Goal: Task Accomplishment & Management: Use online tool/utility

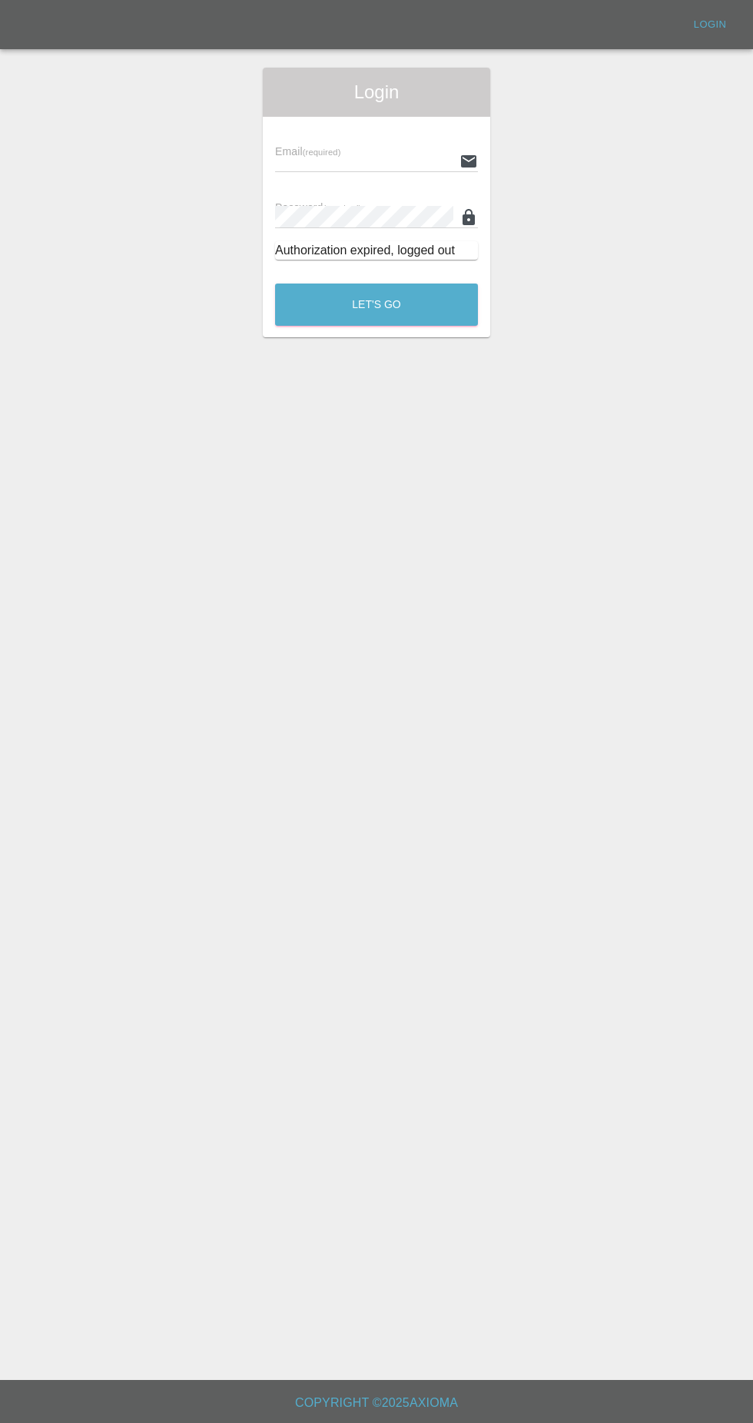
click at [290, 161] on input "text" at bounding box center [364, 161] width 178 height 22
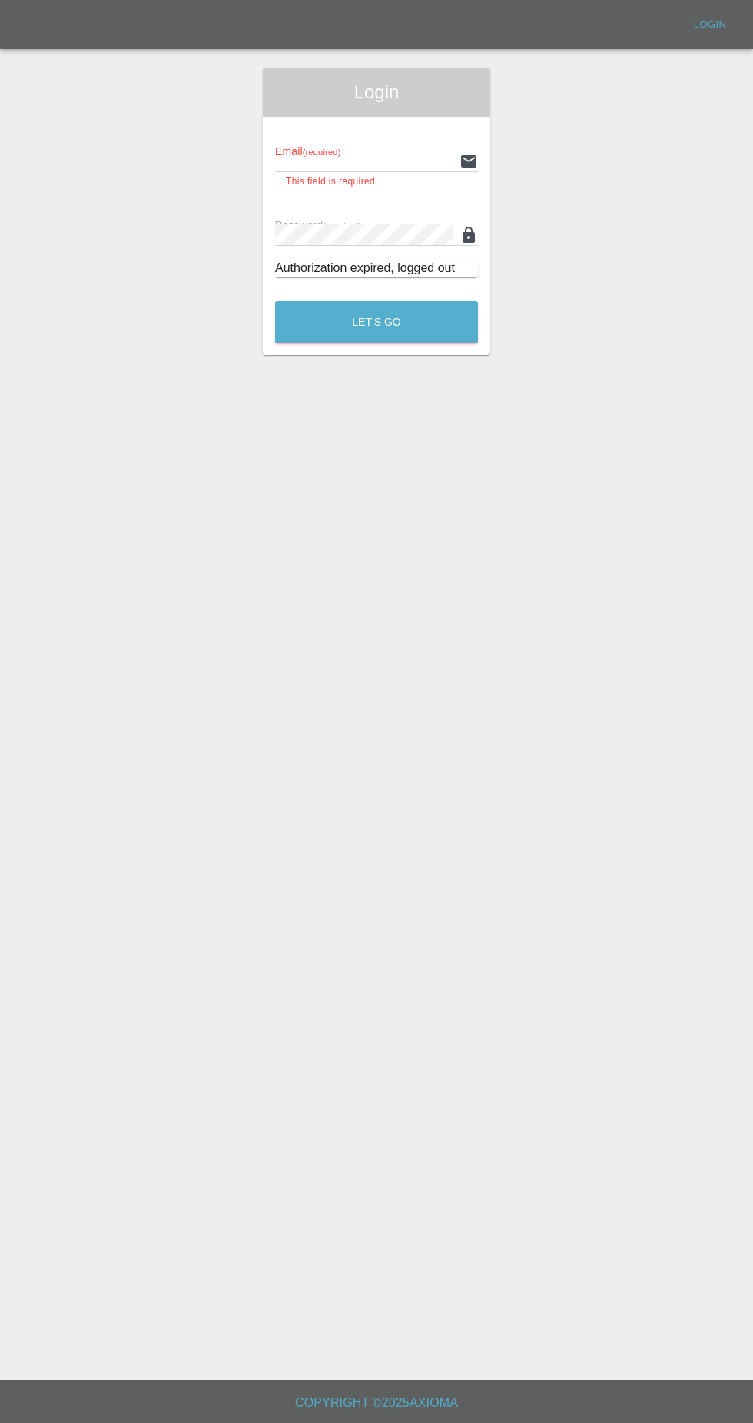
type input "[EMAIL_ADDRESS][DOMAIN_NAME]"
click at [275, 301] on button "Let's Go" at bounding box center [376, 322] width 203 height 42
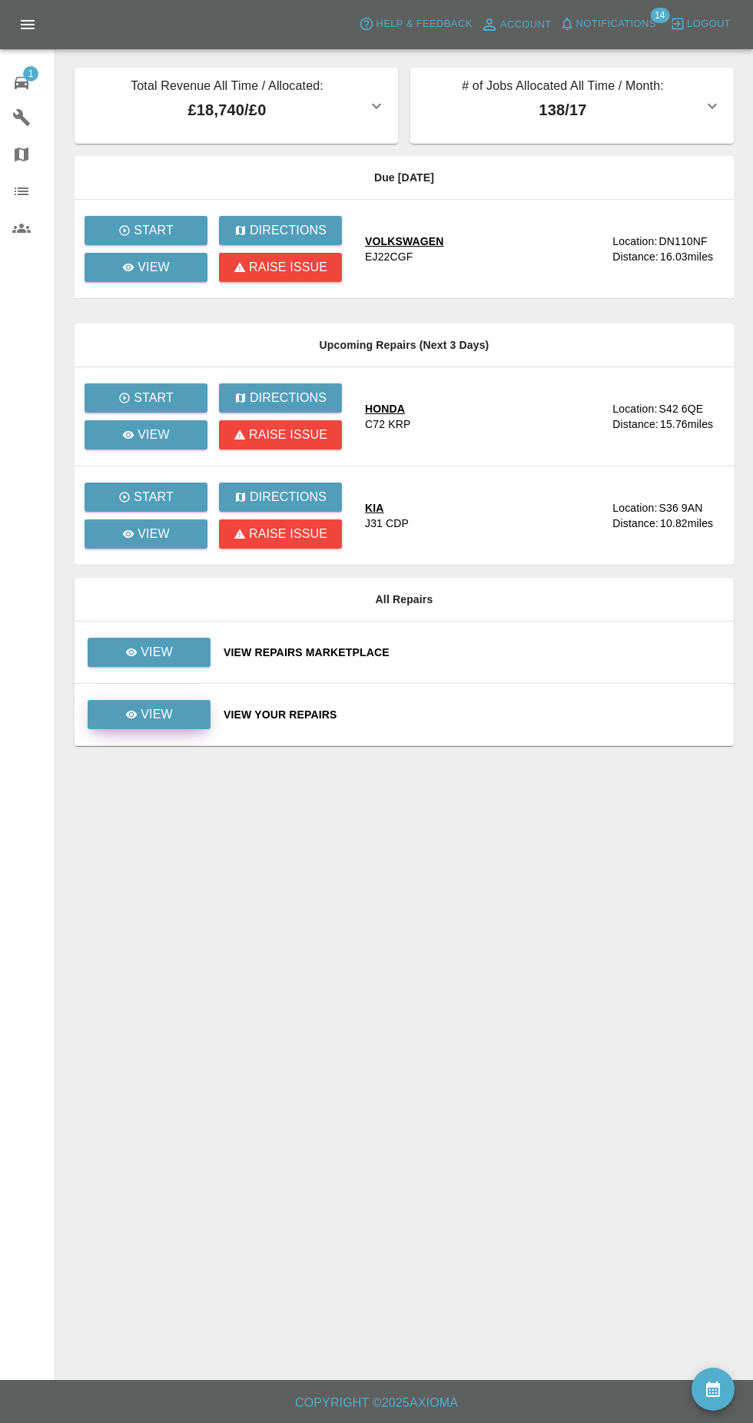
click at [132, 715] on icon at bounding box center [132, 715] width 12 height 8
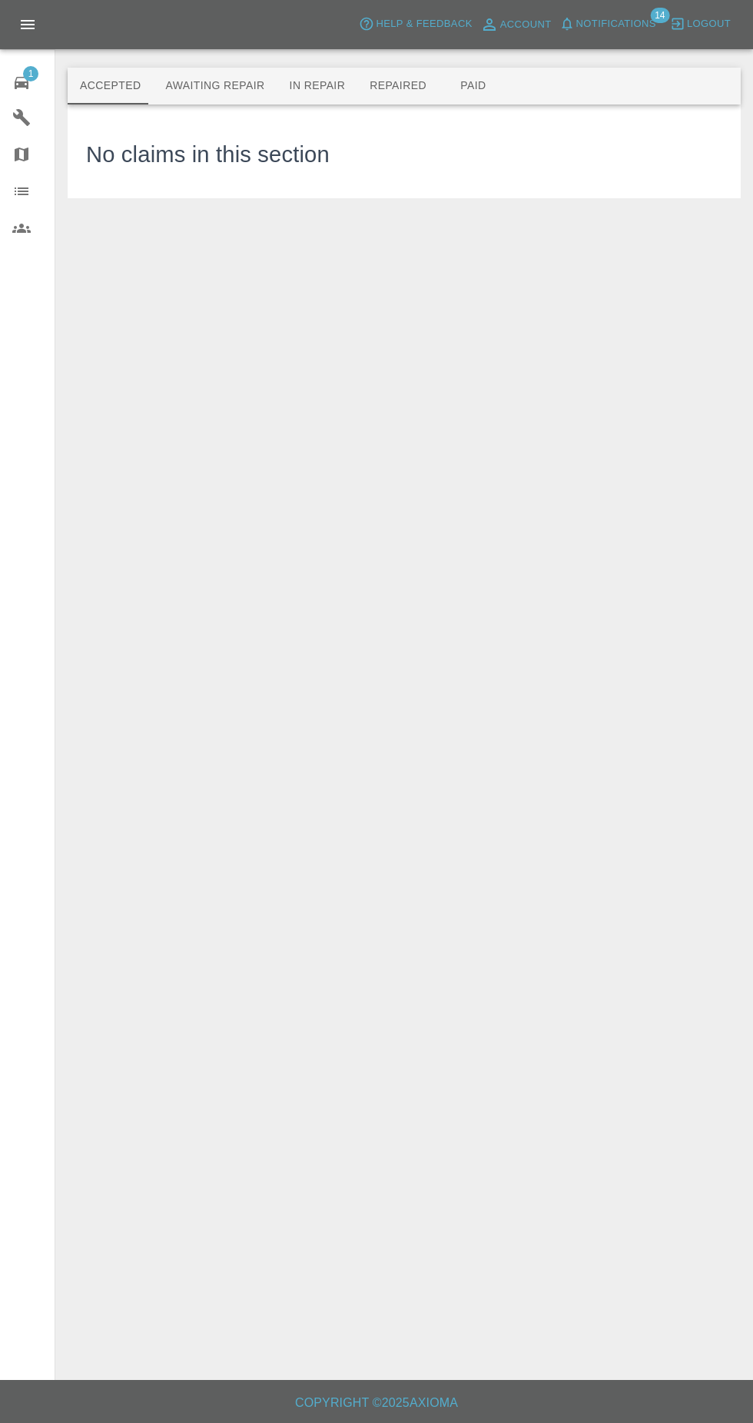
click at [194, 76] on button "Awaiting Repair" at bounding box center [215, 86] width 124 height 37
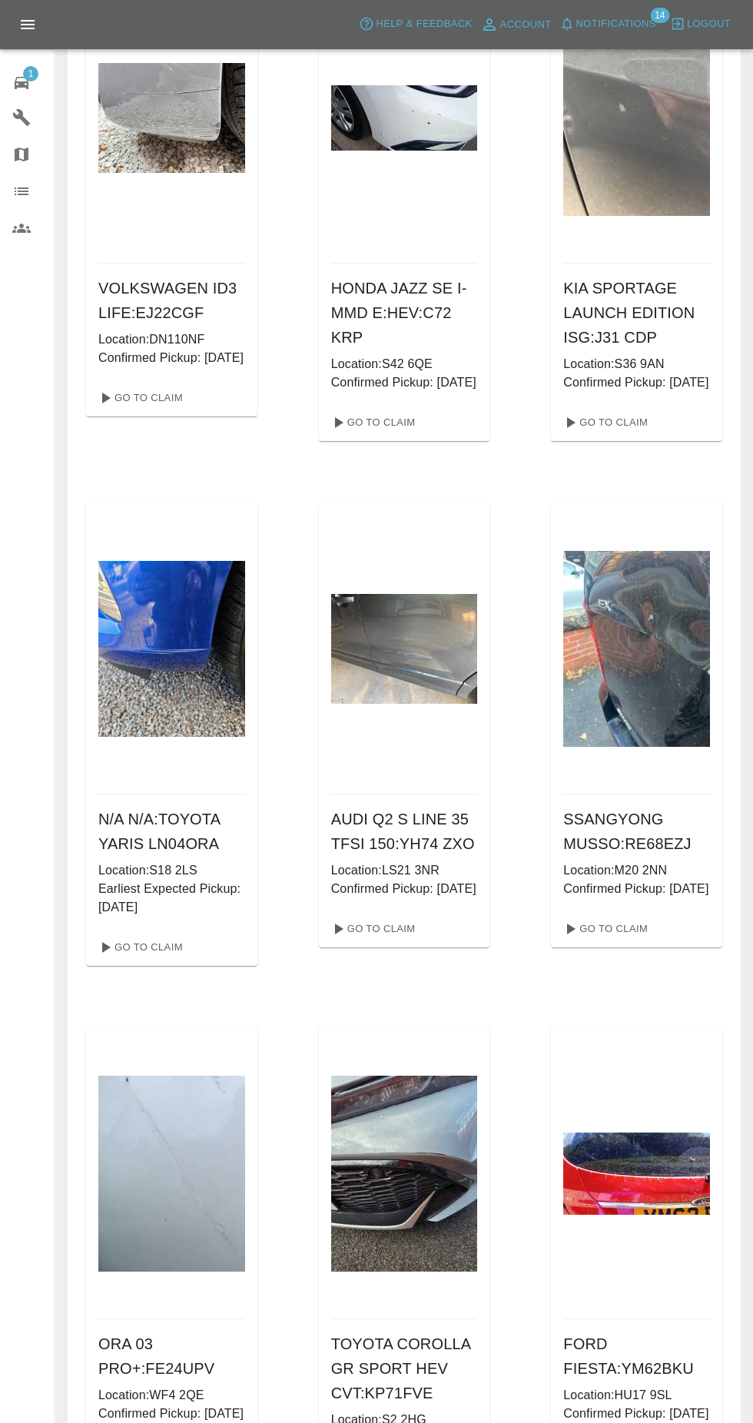
scroll to position [160, 0]
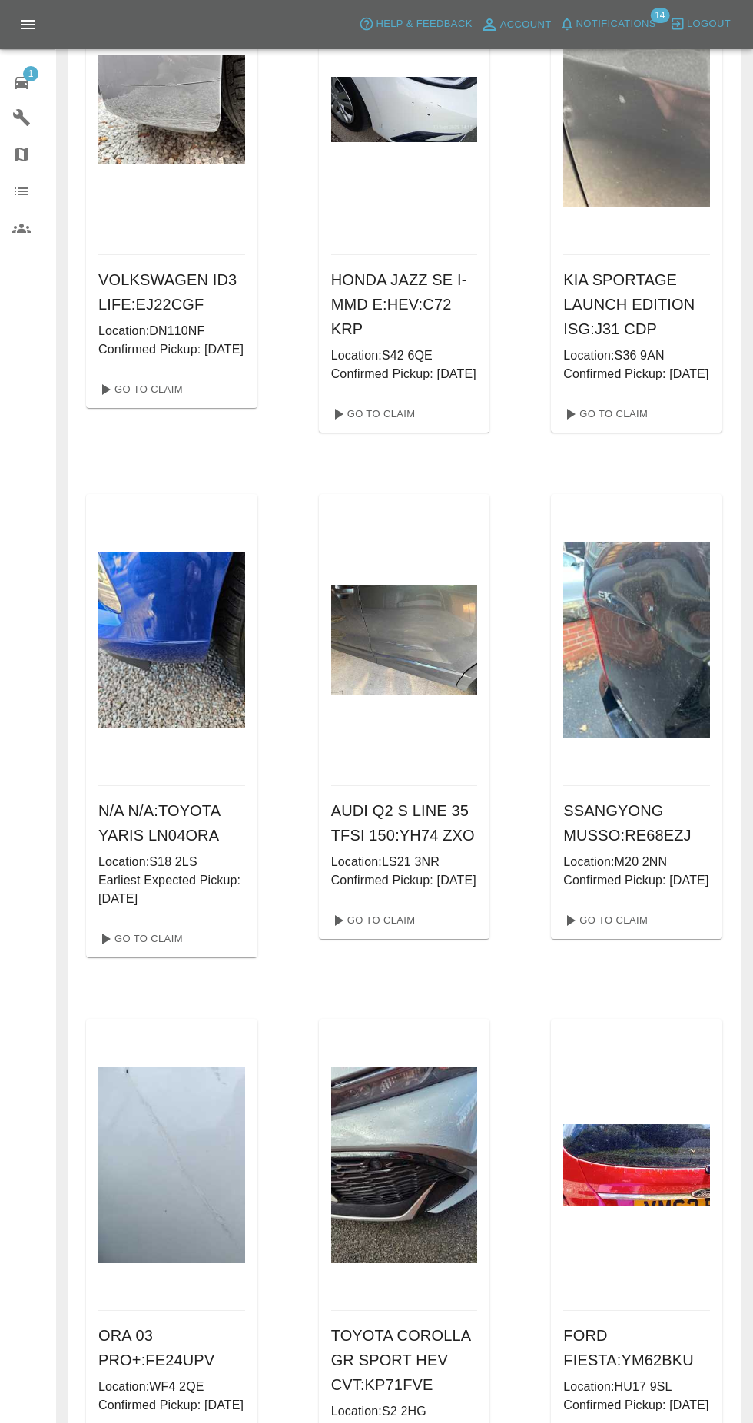
click at [185, 697] on img at bounding box center [171, 640] width 147 height 176
click at [142, 951] on link "Go To Claim" at bounding box center [139, 939] width 95 height 25
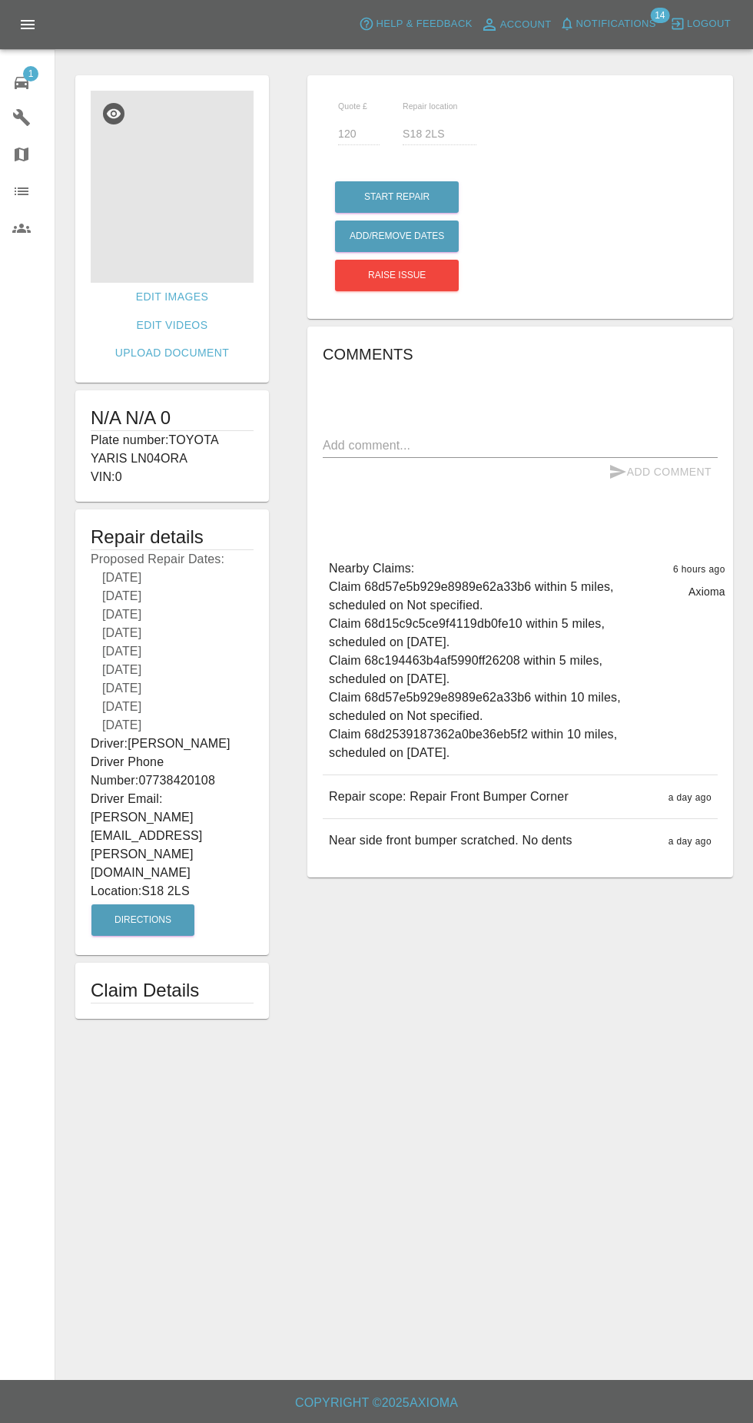
click at [162, 257] on img at bounding box center [172, 187] width 163 height 192
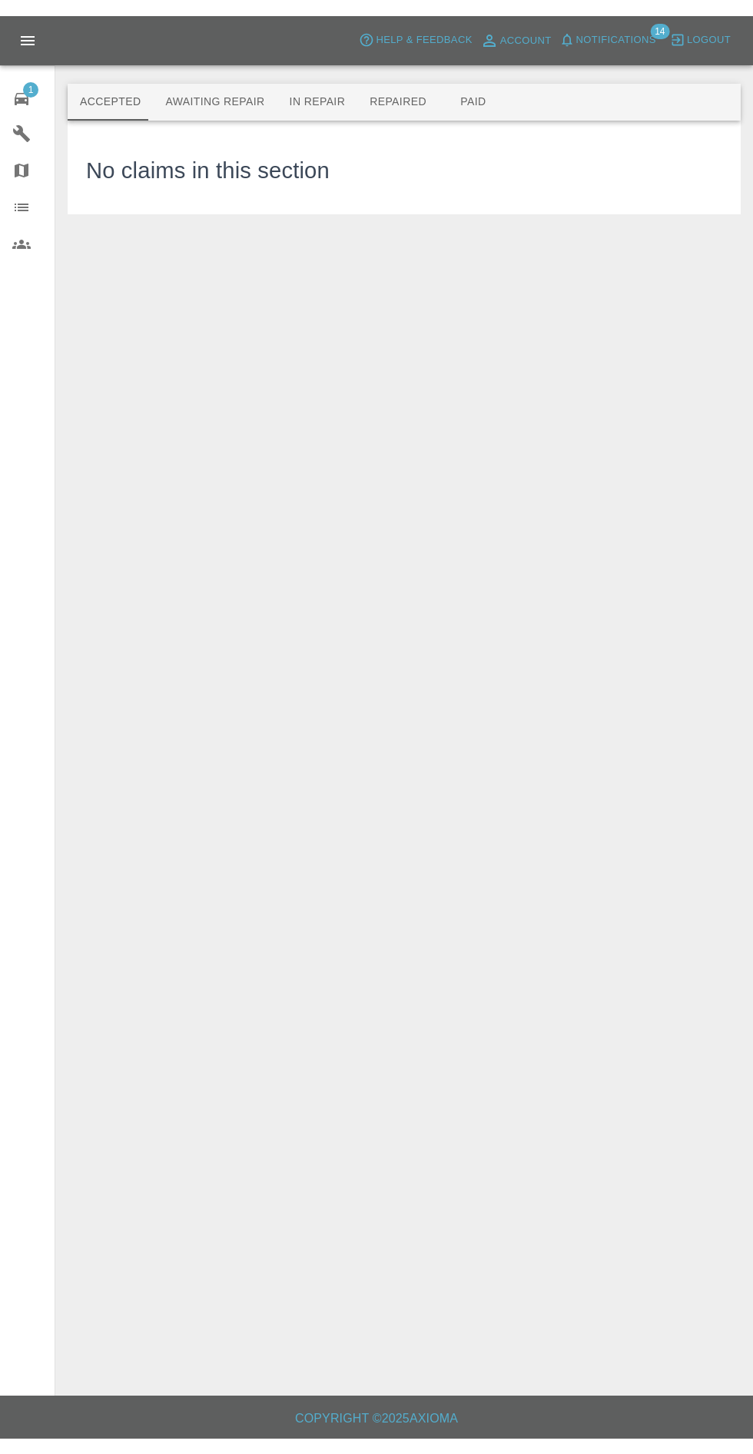
scroll to position [117, 0]
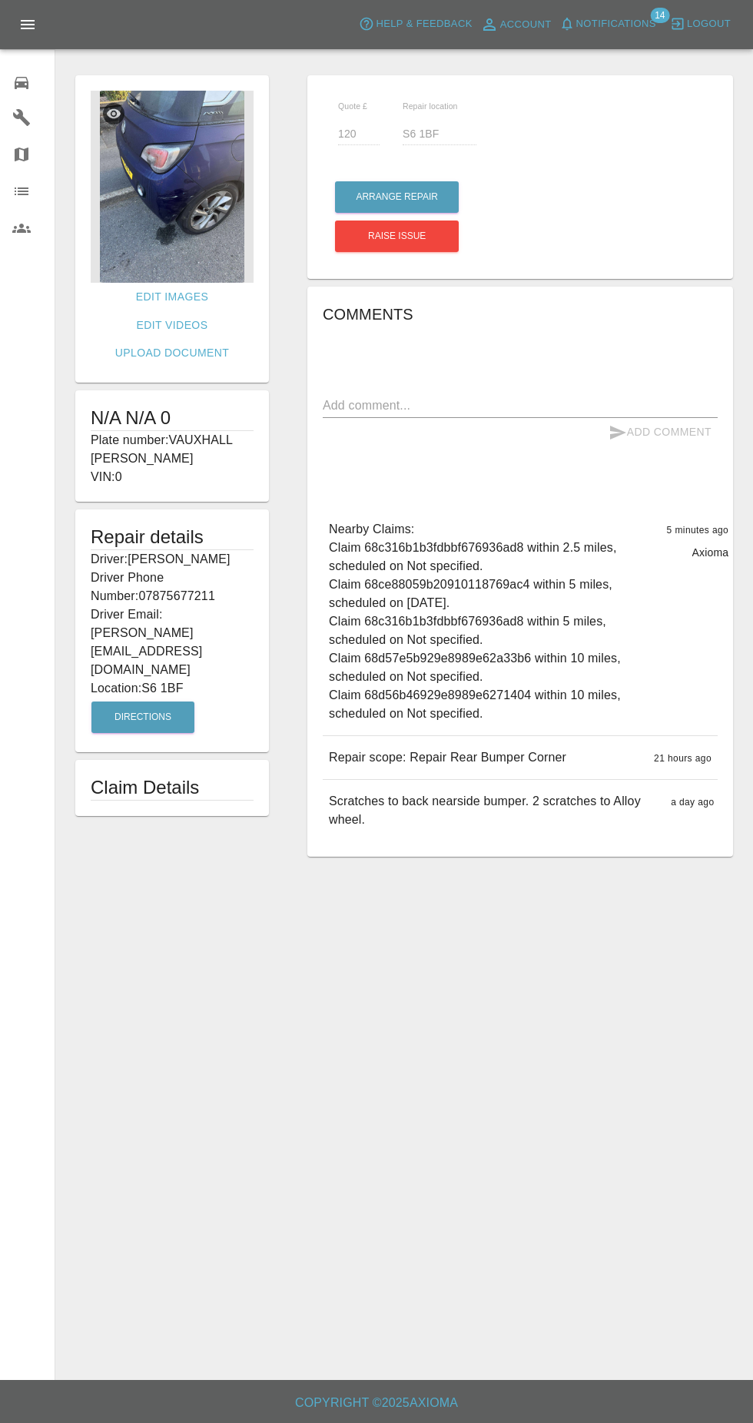
click at [170, 229] on img at bounding box center [172, 187] width 163 height 192
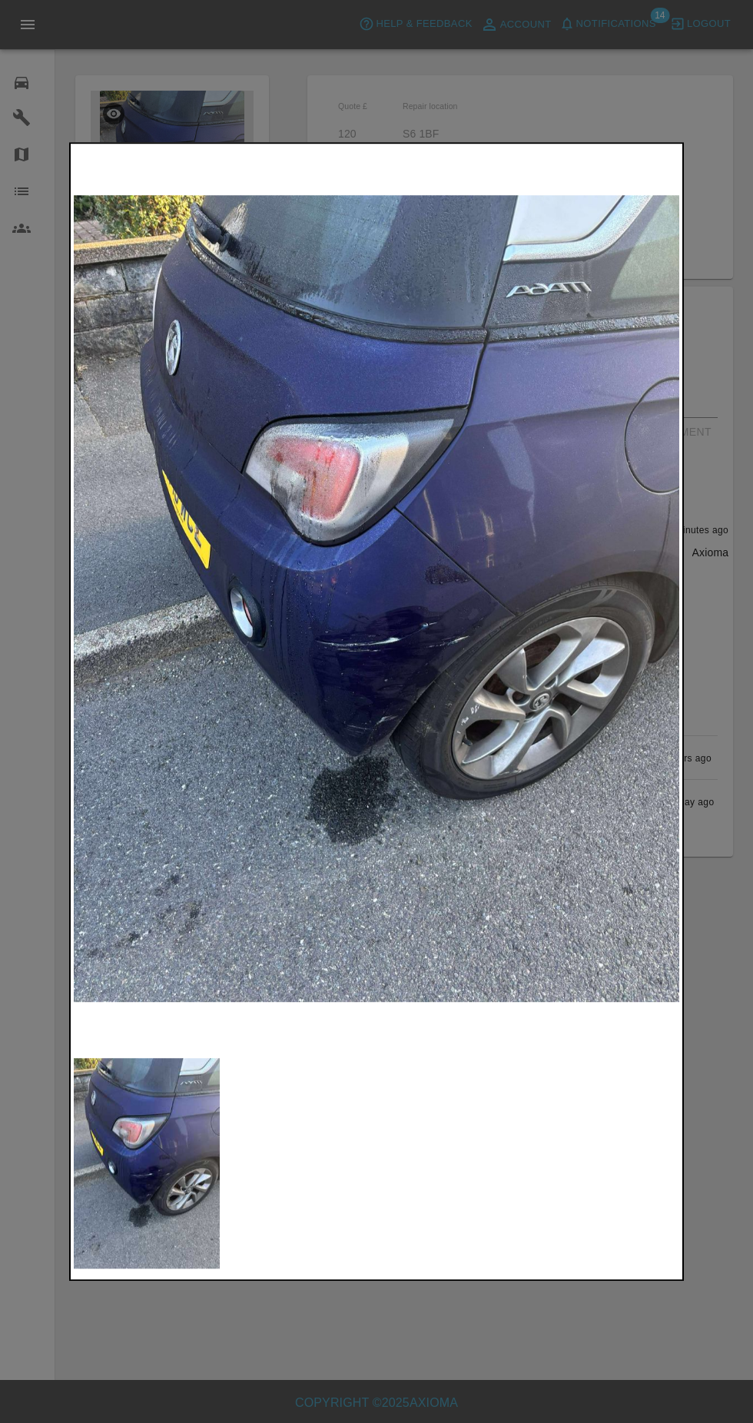
click at [446, 1354] on div at bounding box center [376, 711] width 753 height 1423
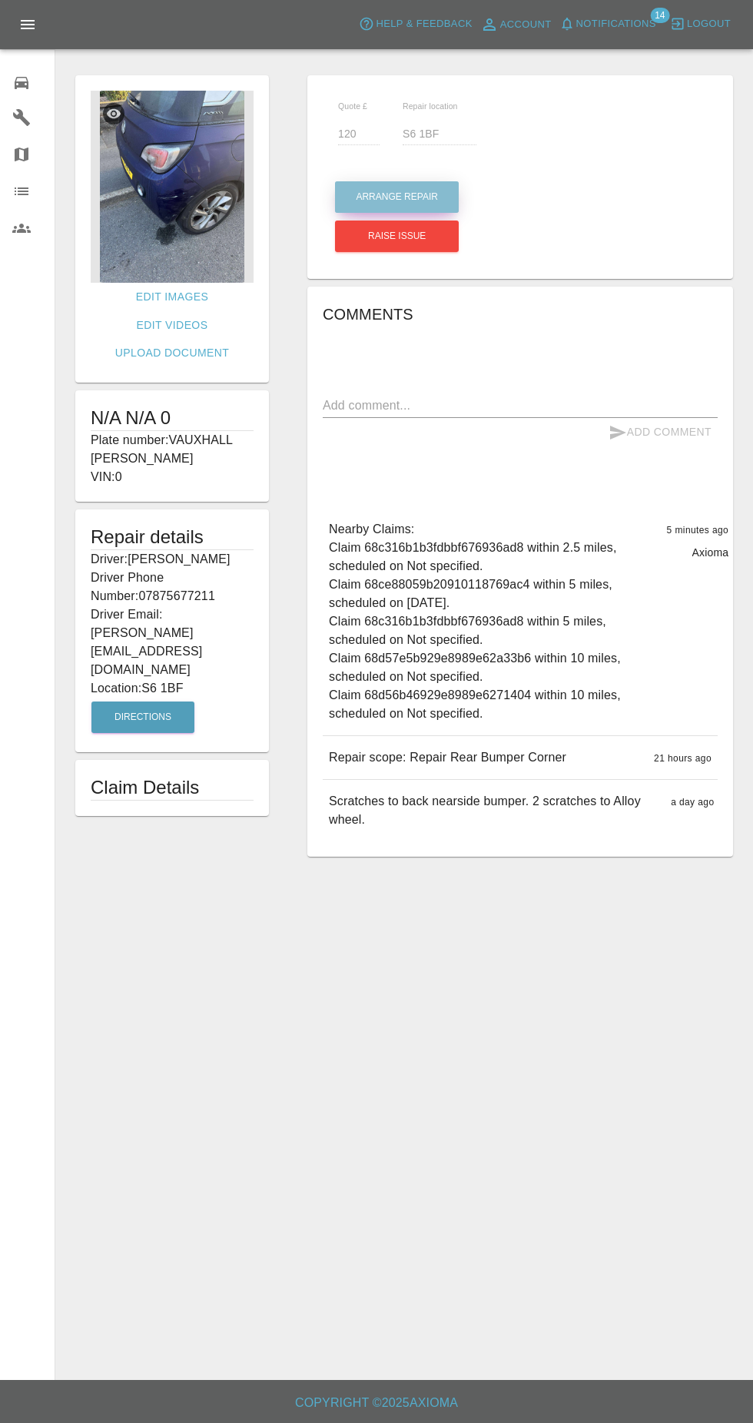
click at [367, 193] on button "Arrange Repair" at bounding box center [397, 197] width 124 height 32
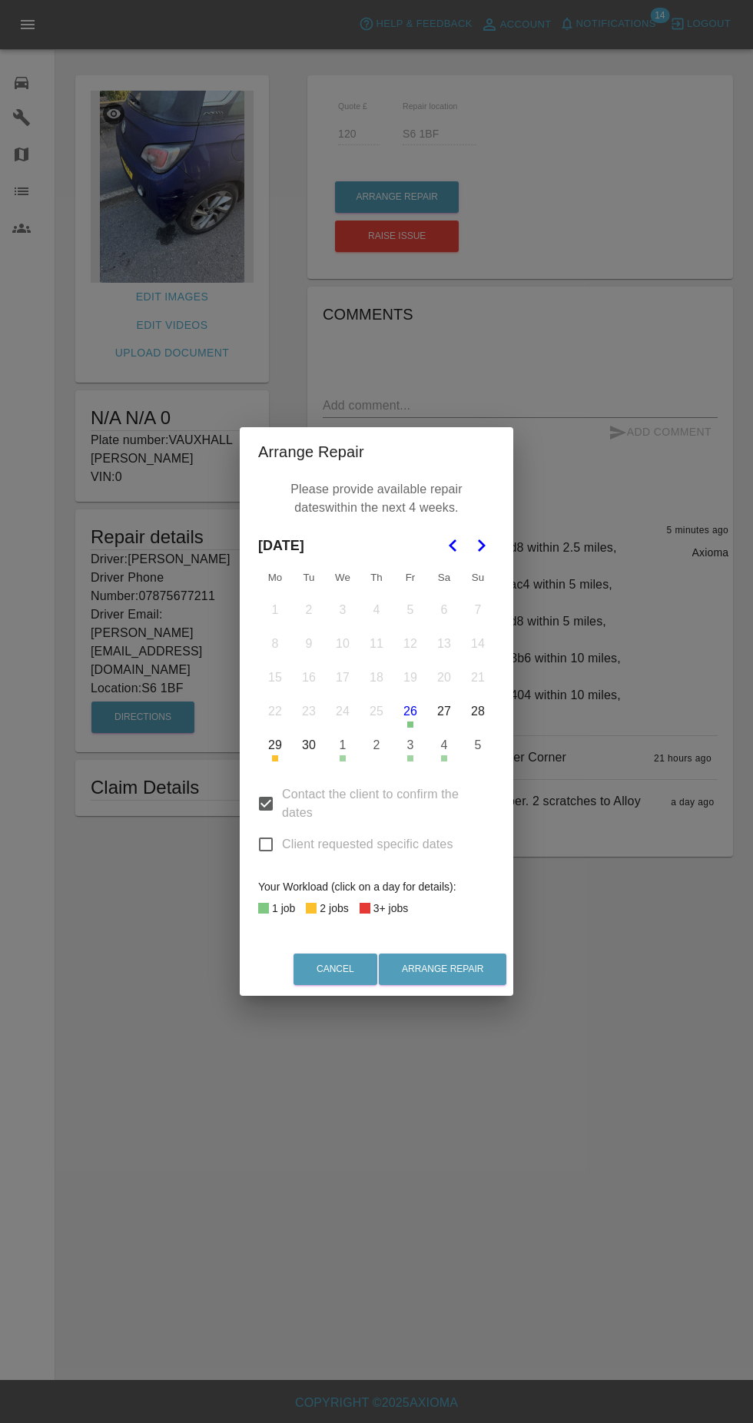
click at [309, 745] on button "30" at bounding box center [309, 745] width 32 height 32
click at [376, 747] on button "2" at bounding box center [376, 745] width 32 height 32
click at [482, 549] on polygon "Go to the Next Month" at bounding box center [482, 545] width 8 height 12
click at [373, 614] on button "2" at bounding box center [376, 610] width 32 height 32
click at [376, 644] on button "9" at bounding box center [376, 644] width 32 height 32
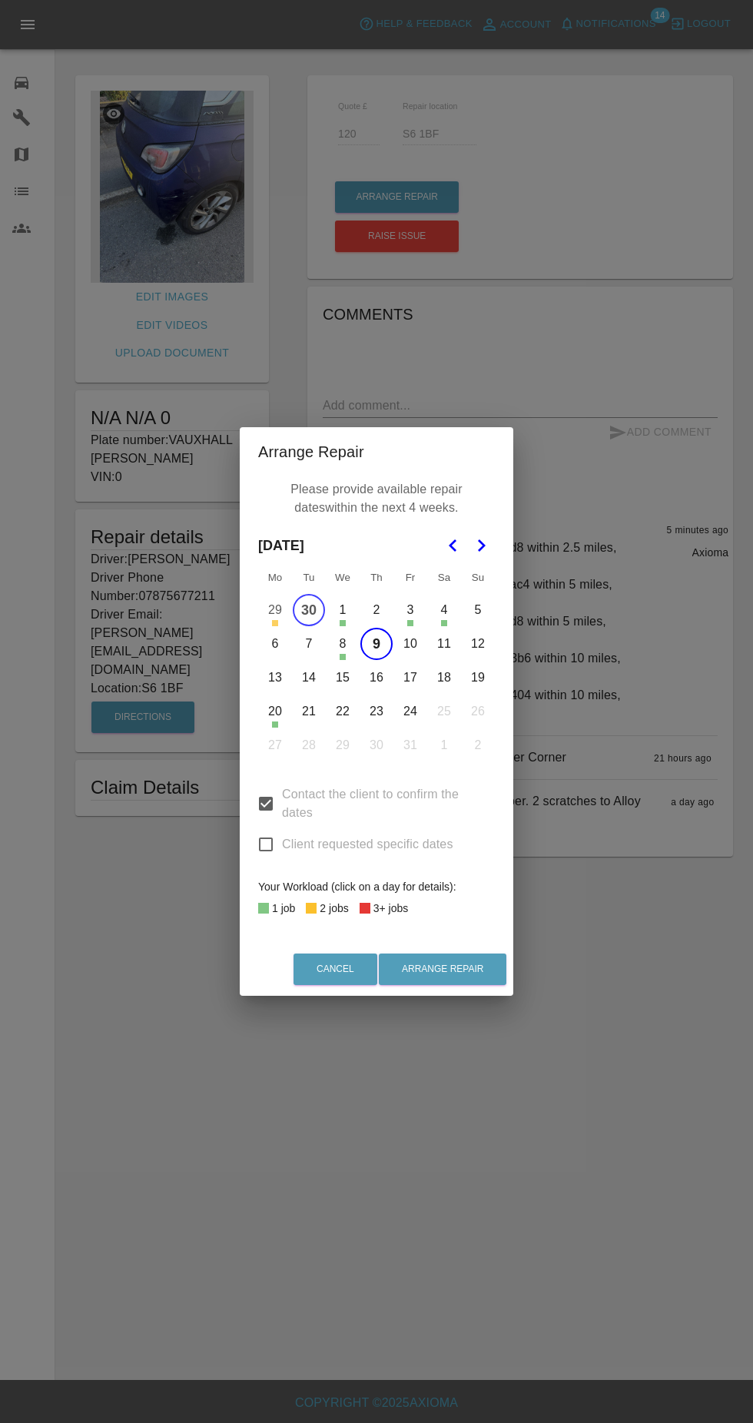
click at [376, 678] on button "16" at bounding box center [376, 678] width 32 height 32
click at [343, 678] on button "15" at bounding box center [343, 678] width 32 height 32
click at [308, 678] on button "14" at bounding box center [309, 678] width 32 height 32
click at [265, 680] on button "13" at bounding box center [275, 678] width 32 height 32
click at [309, 644] on button "7" at bounding box center [309, 644] width 32 height 32
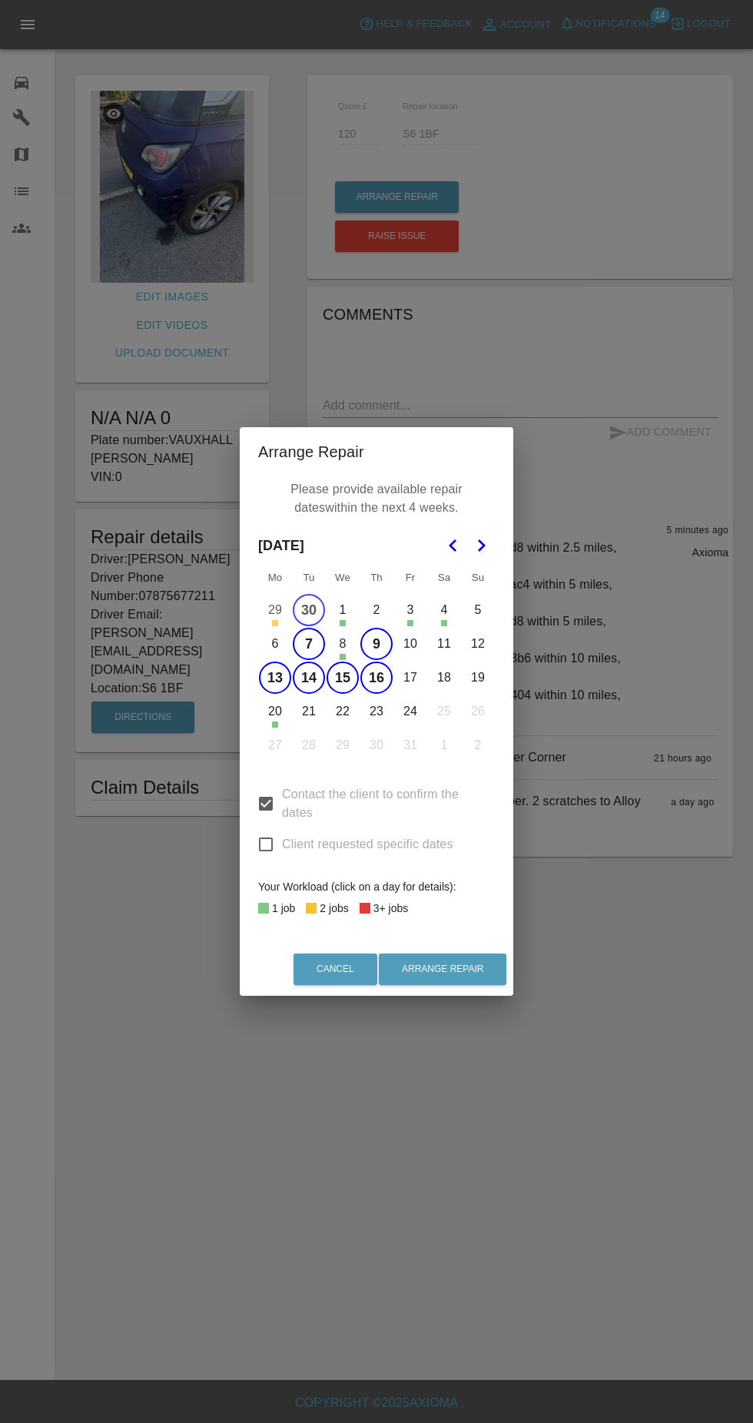
click at [343, 644] on button "8" at bounding box center [343, 644] width 32 height 32
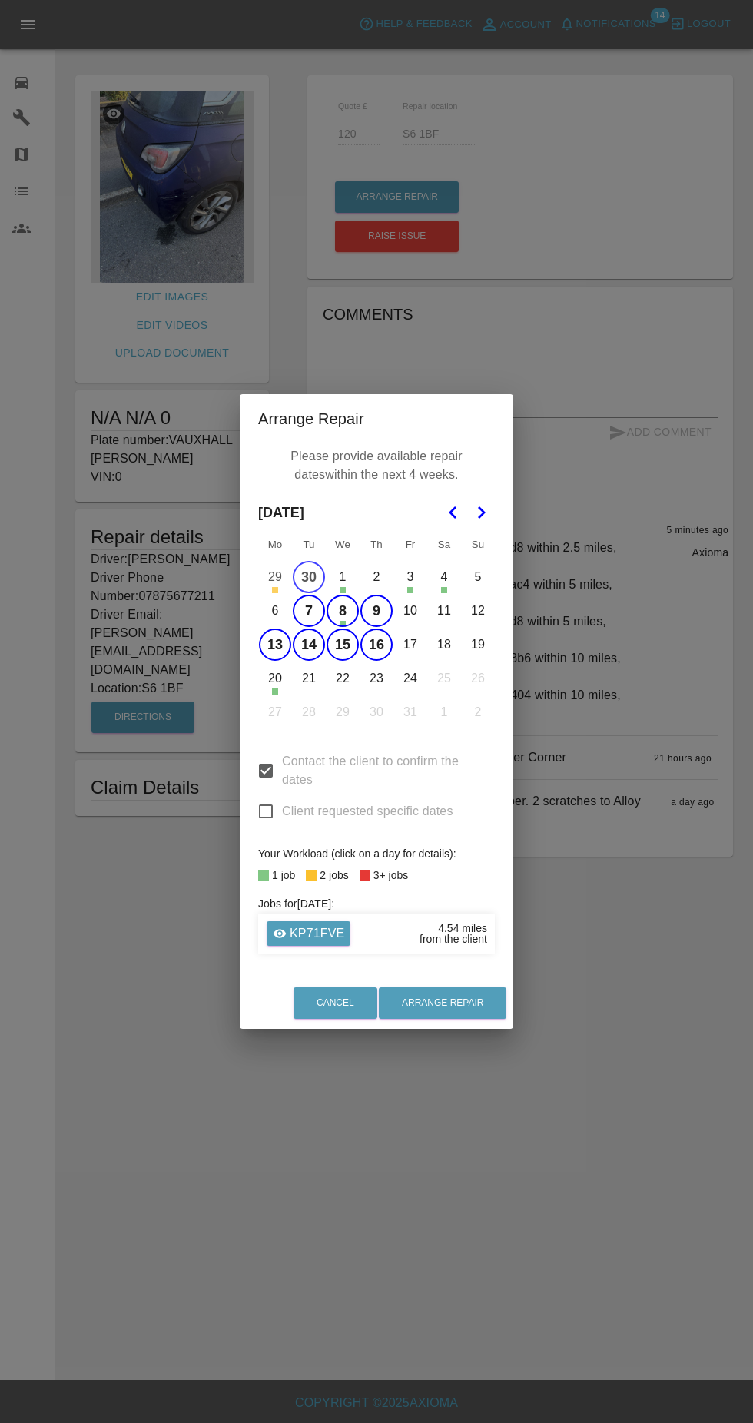
click at [275, 611] on button "6" at bounding box center [275, 611] width 32 height 32
click at [474, 1011] on button "Arrange Repair" at bounding box center [443, 1003] width 128 height 32
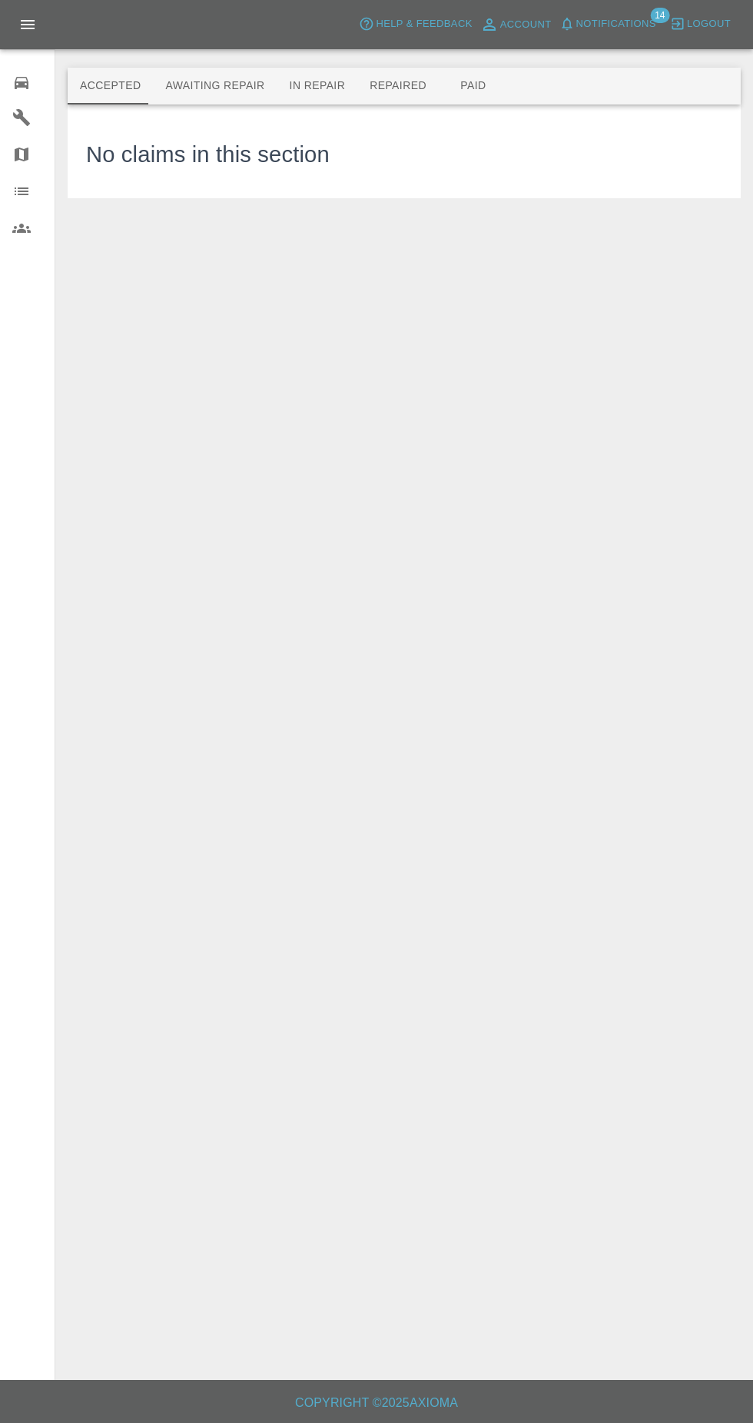
scroll to position [8, 0]
